Goal: Information Seeking & Learning: Learn about a topic

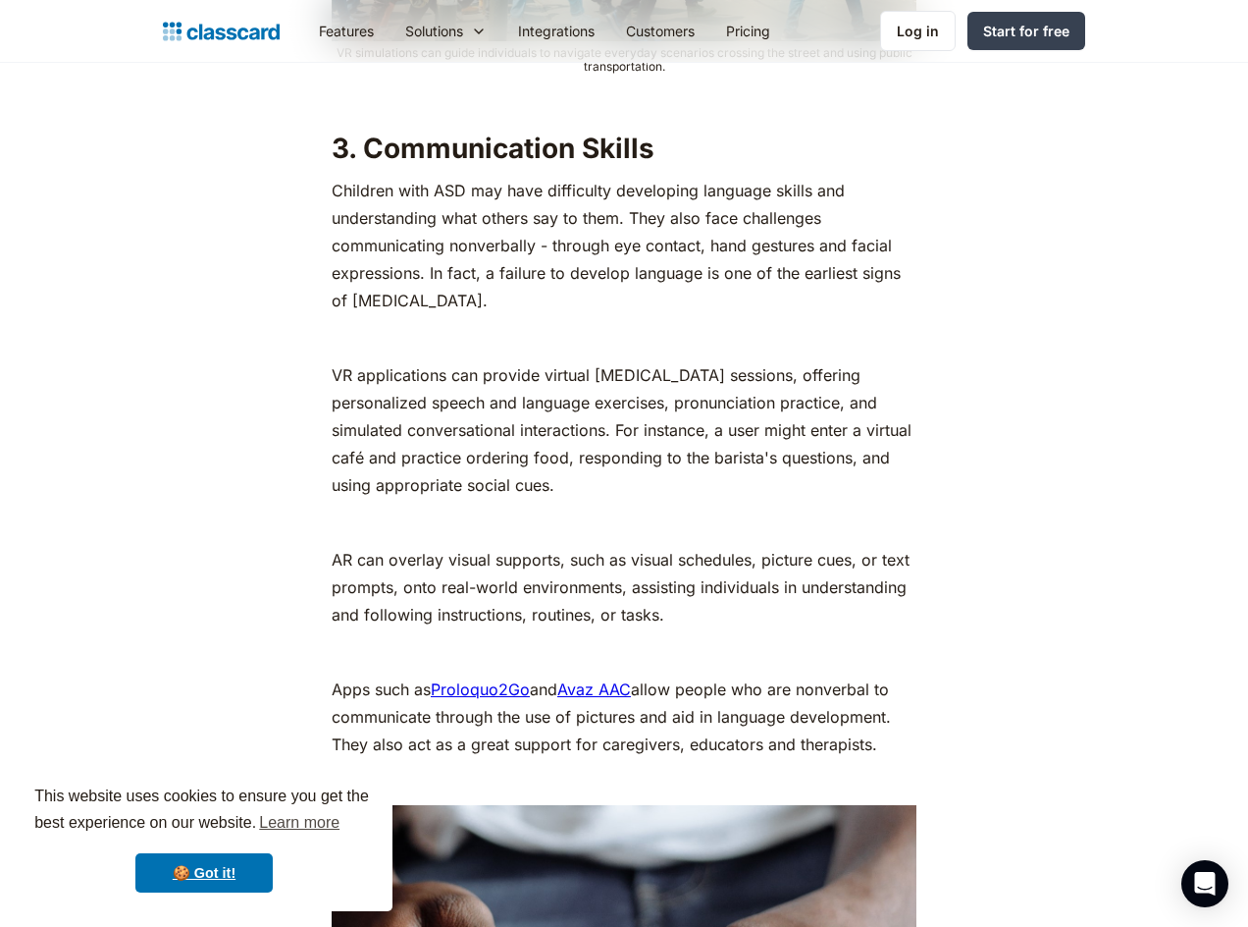
scroll to position [5104, 0]
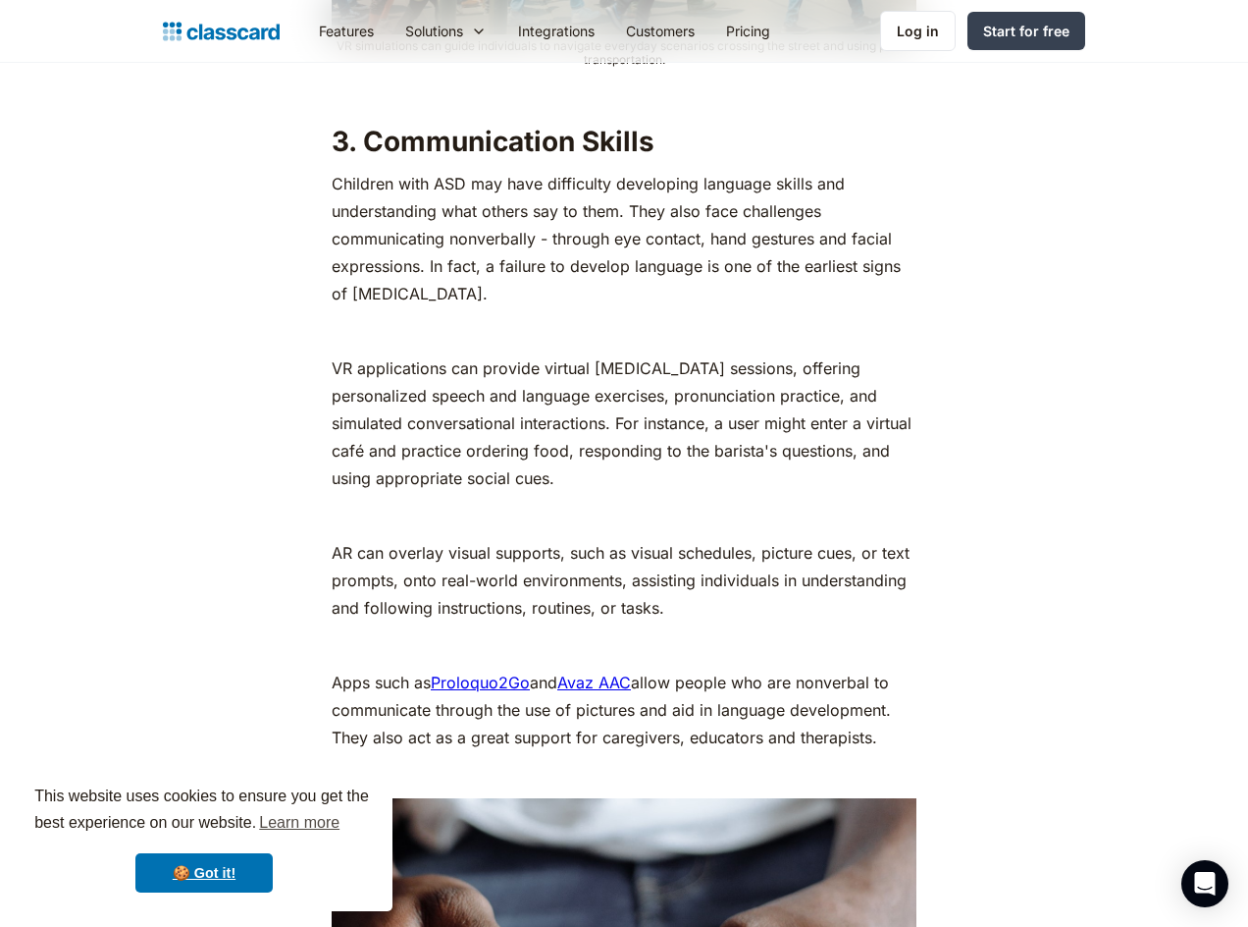
click at [508, 631] on p "‍" at bounding box center [624, 644] width 585 height 27
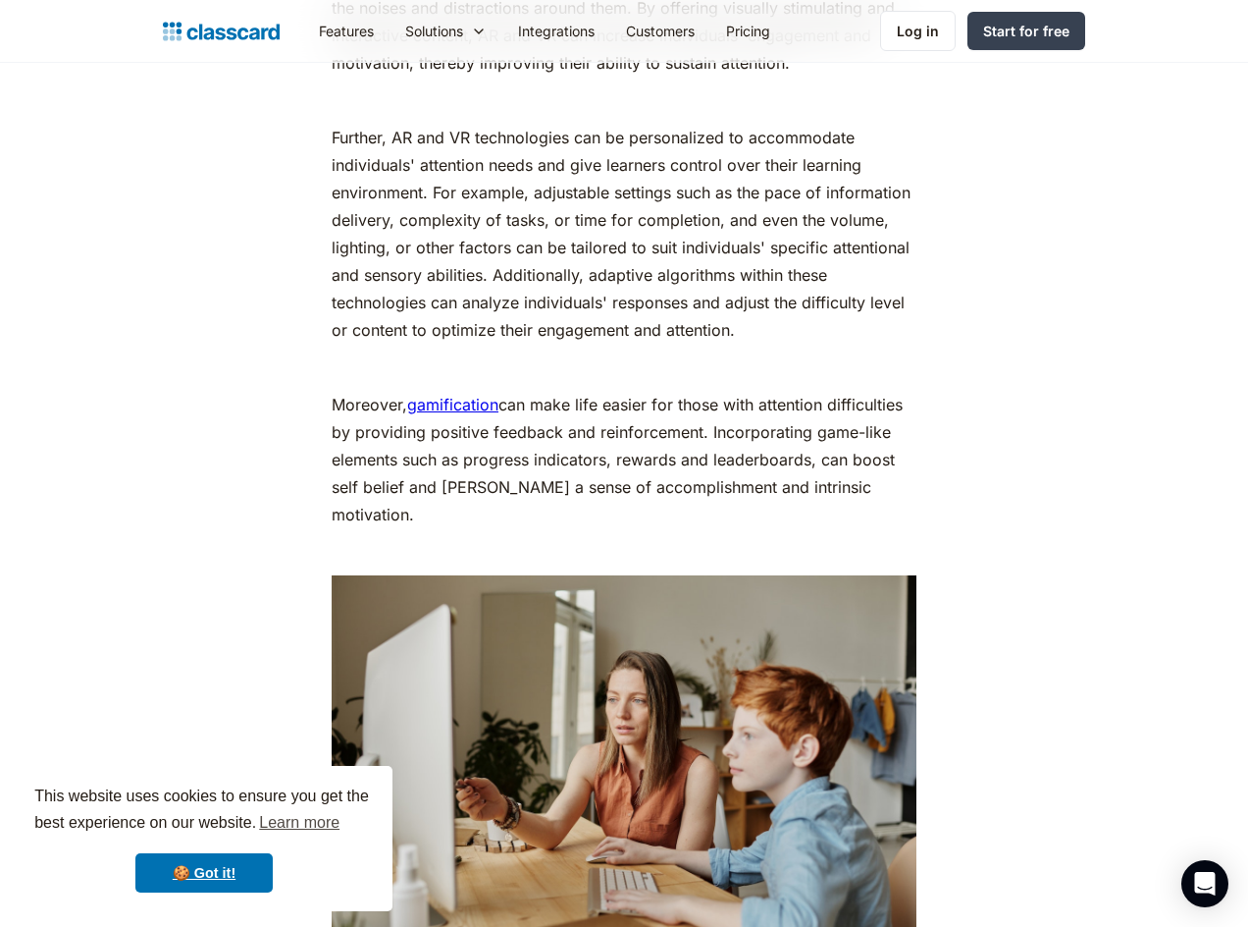
scroll to position [8637, 0]
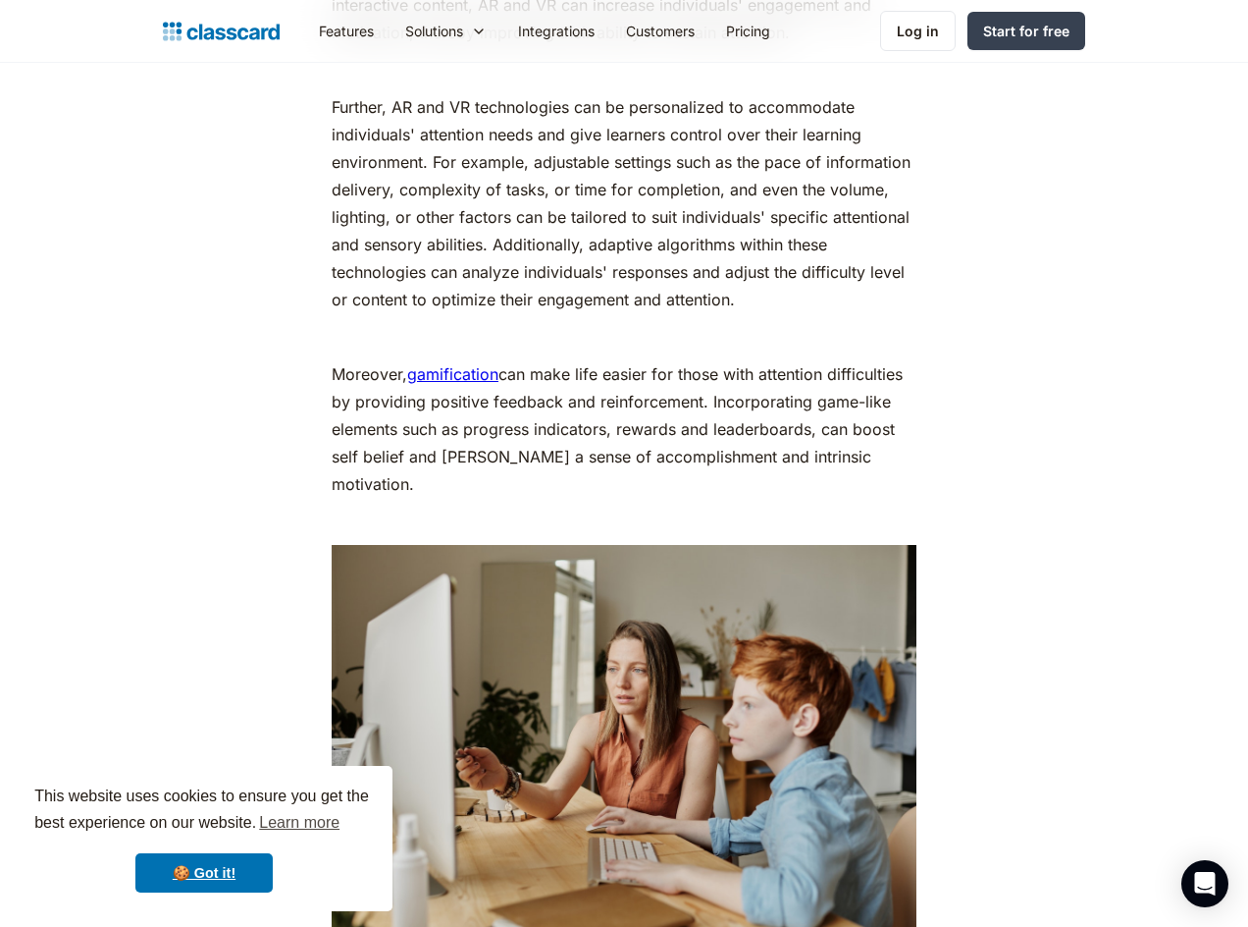
click at [479, 364] on link "gamification" at bounding box center [452, 374] width 91 height 20
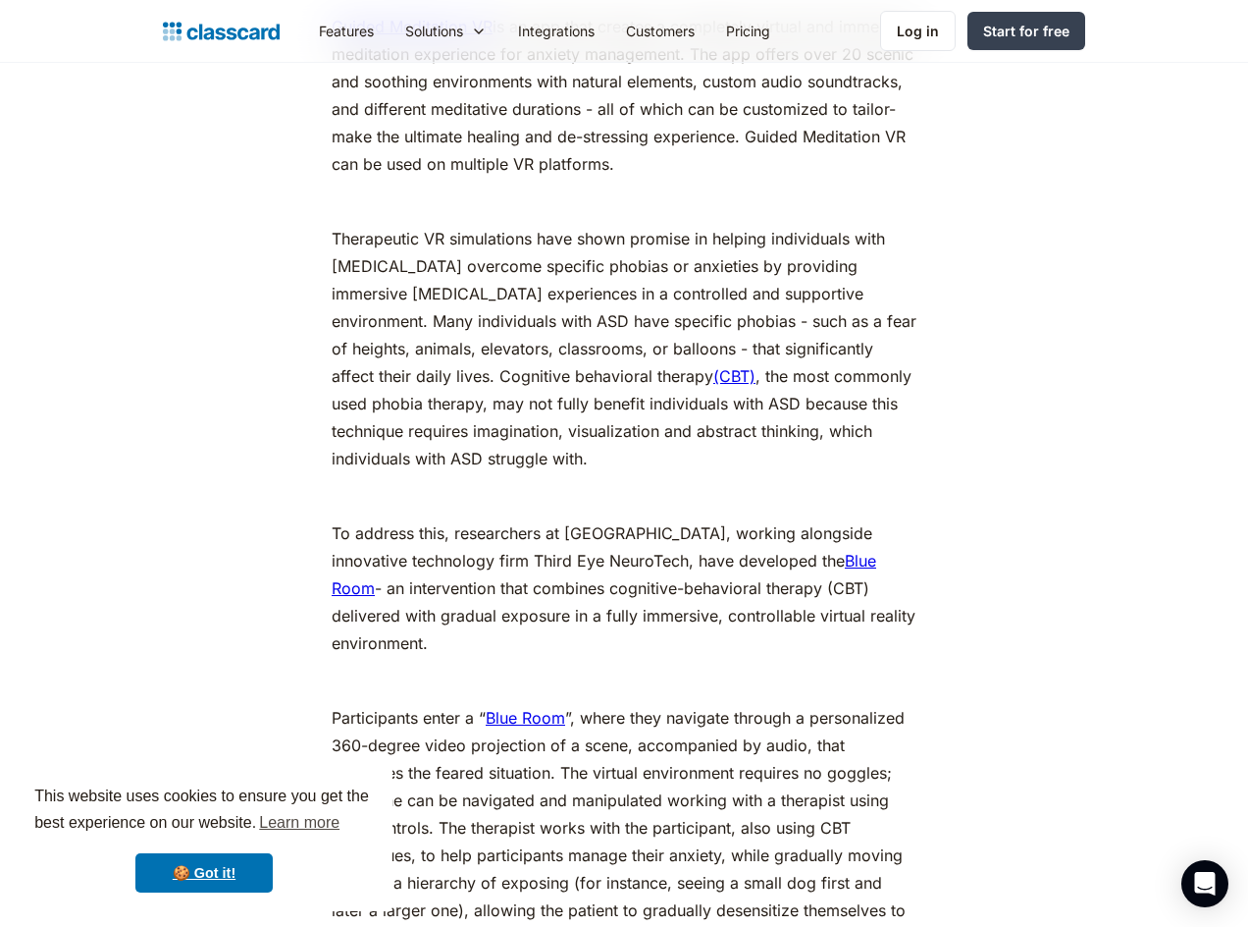
scroll to position [10502, 0]
click at [872, 550] on link "Blue Room" at bounding box center [604, 573] width 545 height 47
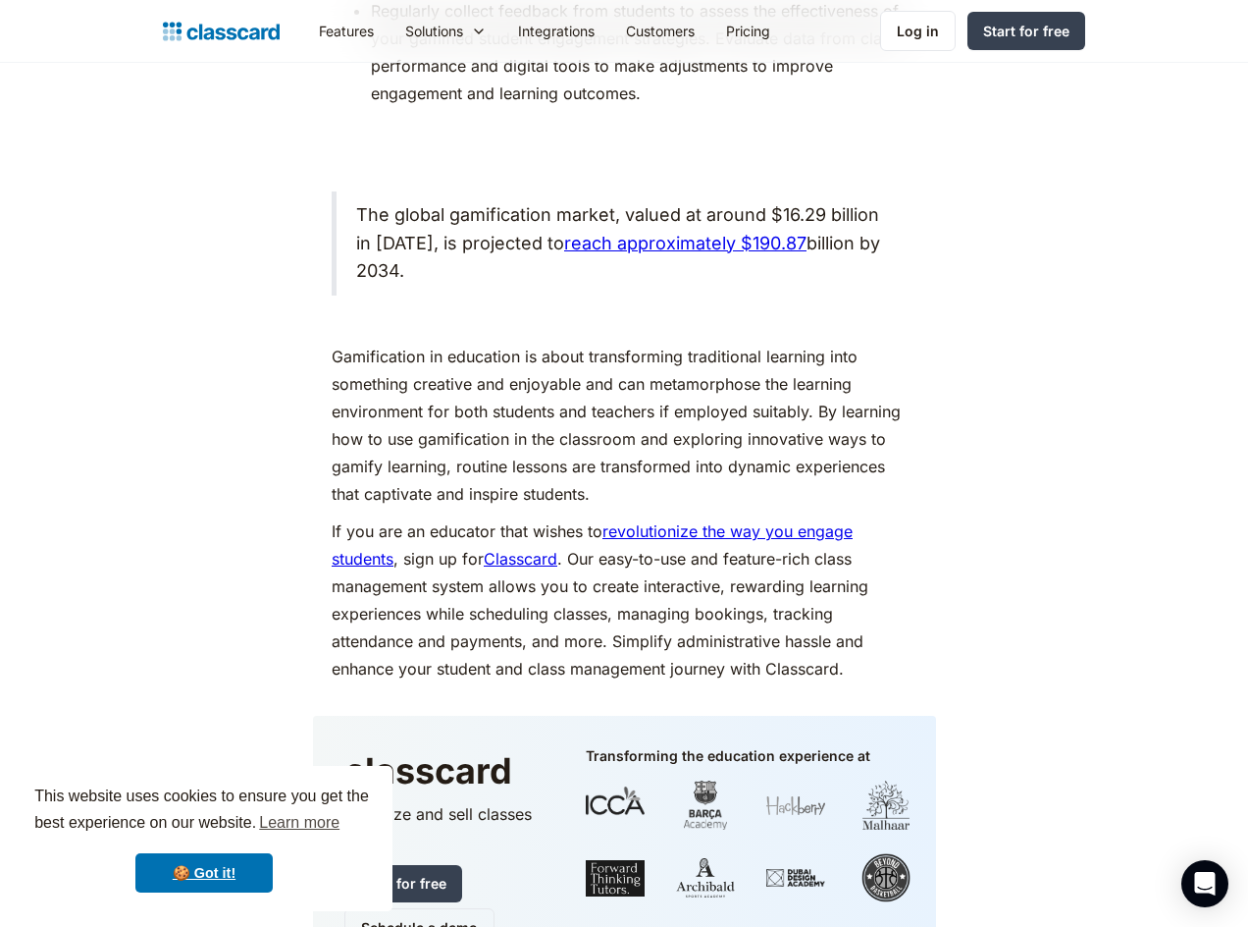
scroll to position [9030, 0]
